Goal: Find contact information: Find contact information

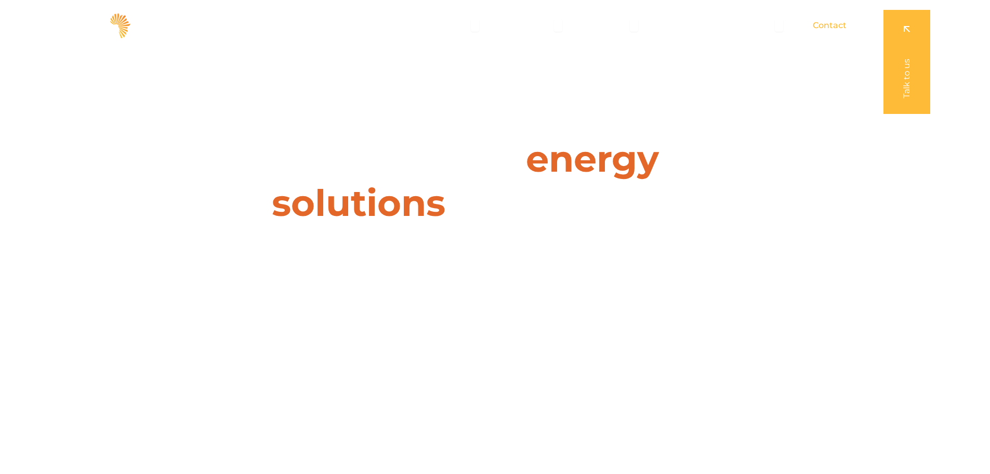
click at [832, 22] on span "Contact" at bounding box center [830, 25] width 34 height 12
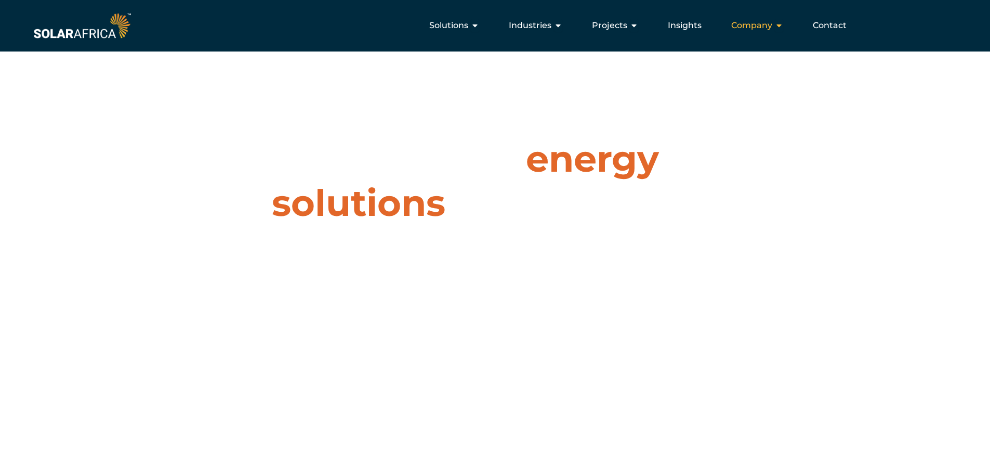
click at [781, 24] on icon "Menu" at bounding box center [779, 25] width 8 height 8
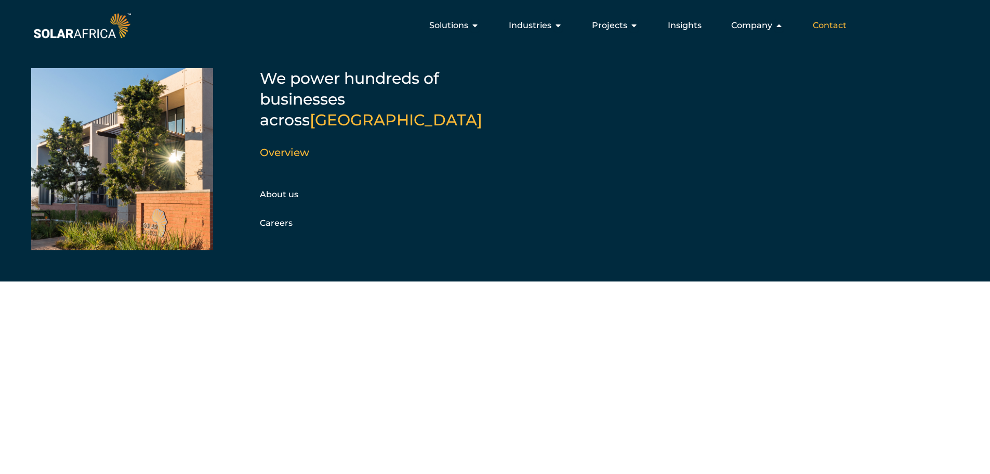
click at [842, 26] on span "Contact" at bounding box center [830, 25] width 34 height 12
click at [693, 399] on div "Leaders in energy solutions for businesses " (Required) " indicates required fi…" at bounding box center [494, 237] width 990 height 474
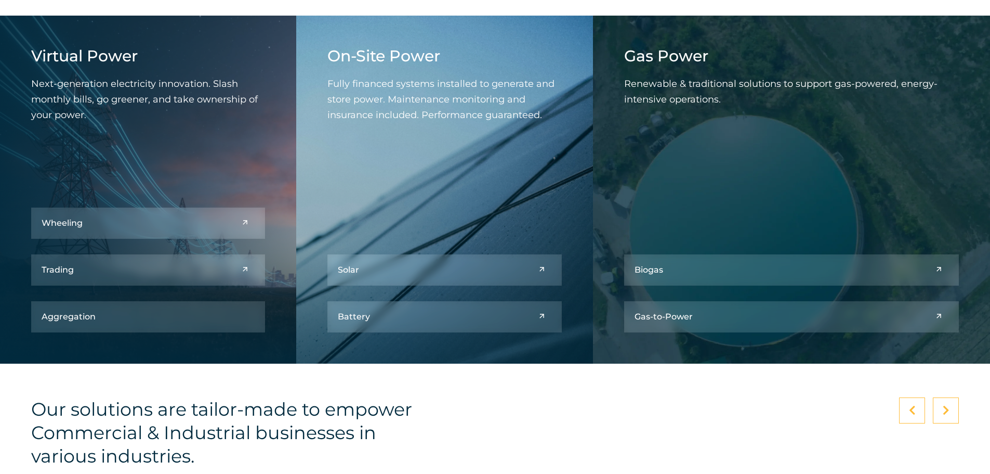
scroll to position [1254, 0]
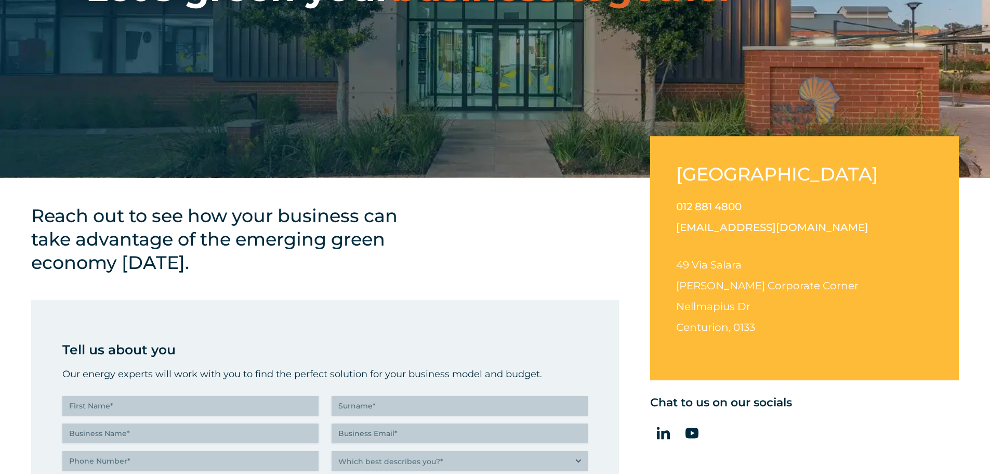
scroll to position [208, 0]
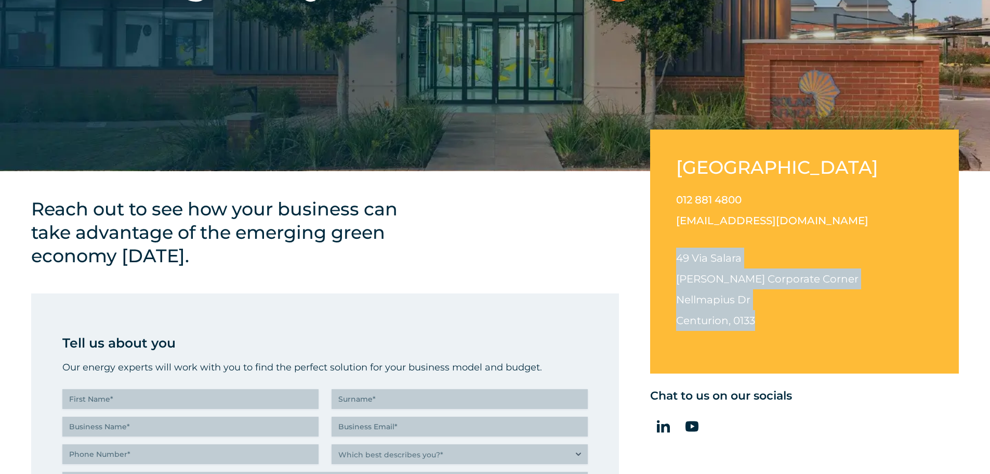
drag, startPoint x: 678, startPoint y: 257, endPoint x: 756, endPoint y: 323, distance: 101.8
click at [756, 323] on p "49 Via Salara Irene Corporate Corner Nellmapius Dr Centurion, 0133" at bounding box center [804, 288] width 257 height 83
copy p "49 Via Salara Irene Corporate Corner Nellmapius Dr Centurion, 0133"
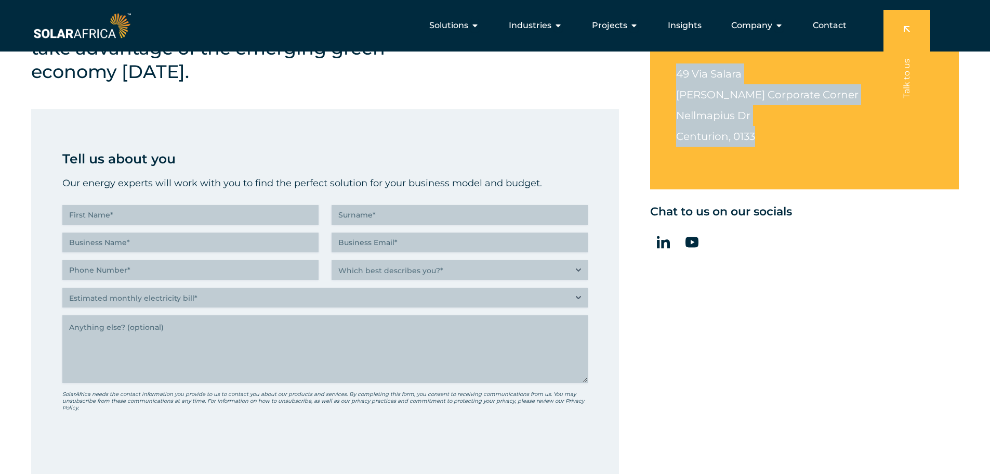
scroll to position [260, 0]
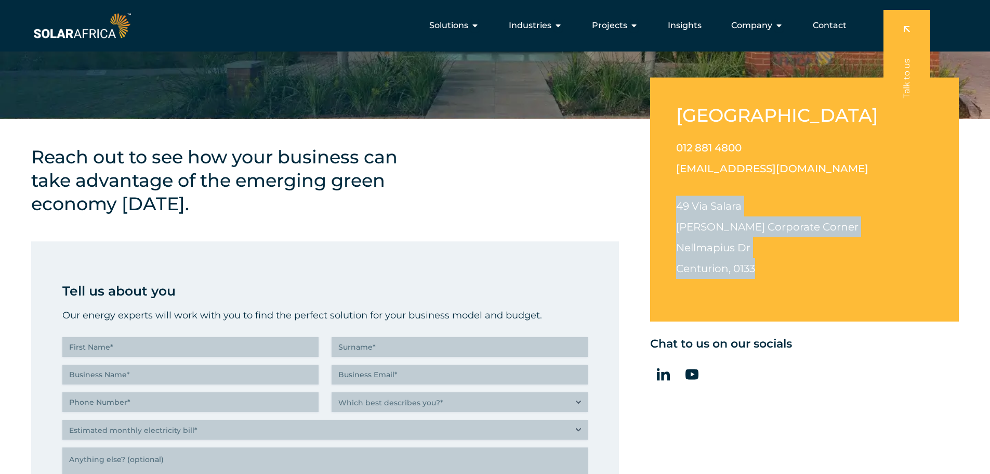
click at [92, 31] on img at bounding box center [82, 25] width 102 height 31
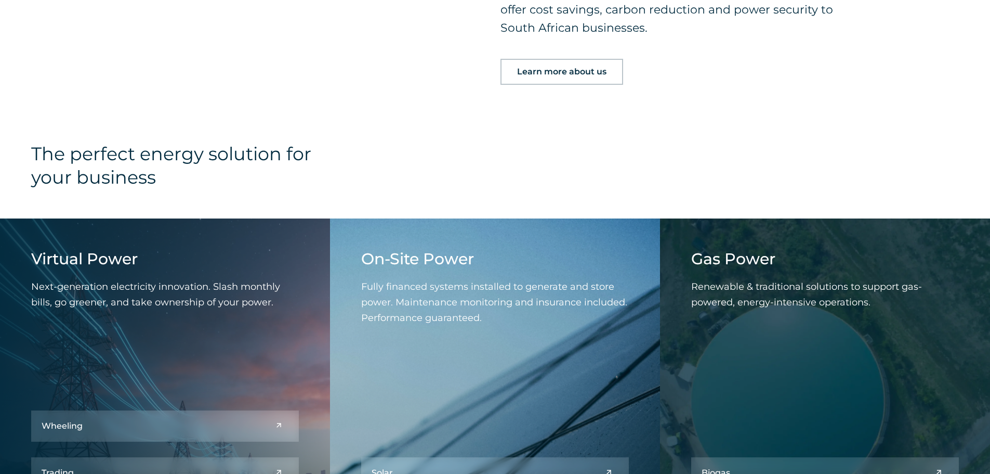
scroll to position [1092, 0]
